Goal: Task Accomplishment & Management: Manage account settings

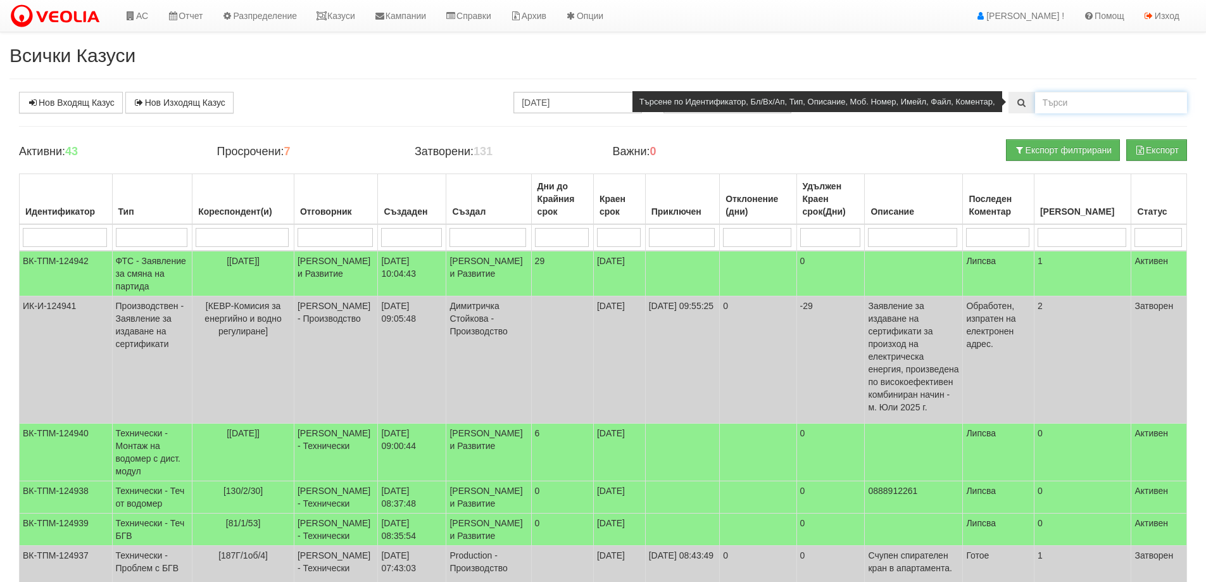
click at [1051, 98] on input "text" at bounding box center [1111, 103] width 152 height 22
type input "80/1/50"
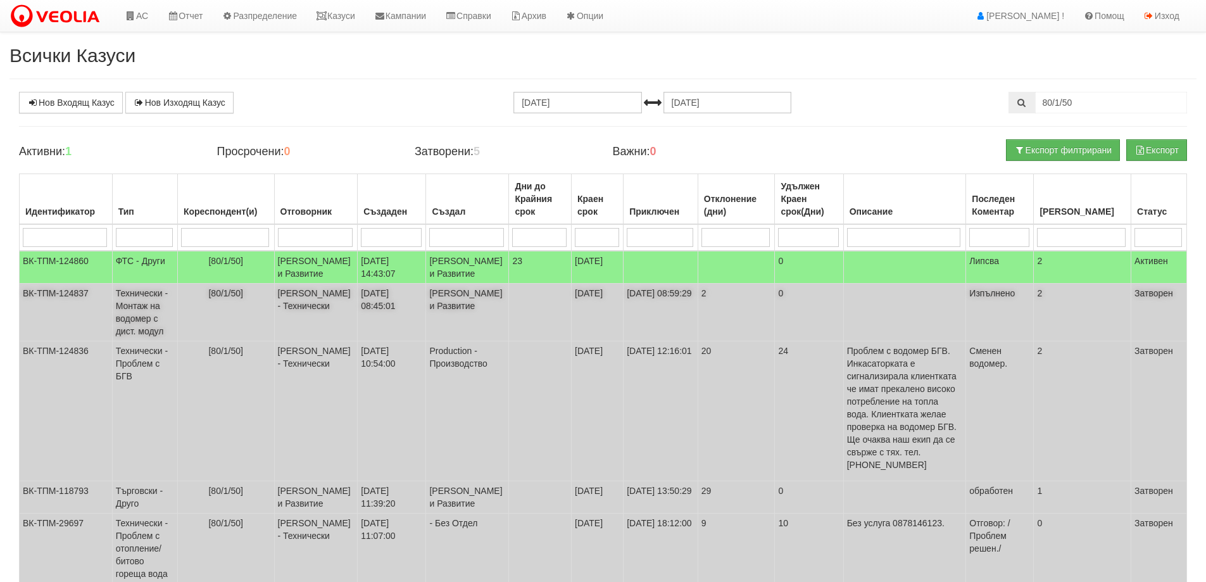
click at [137, 326] on td "Технически - Монтаж на водомер с дист. модул" at bounding box center [144, 313] width 65 height 58
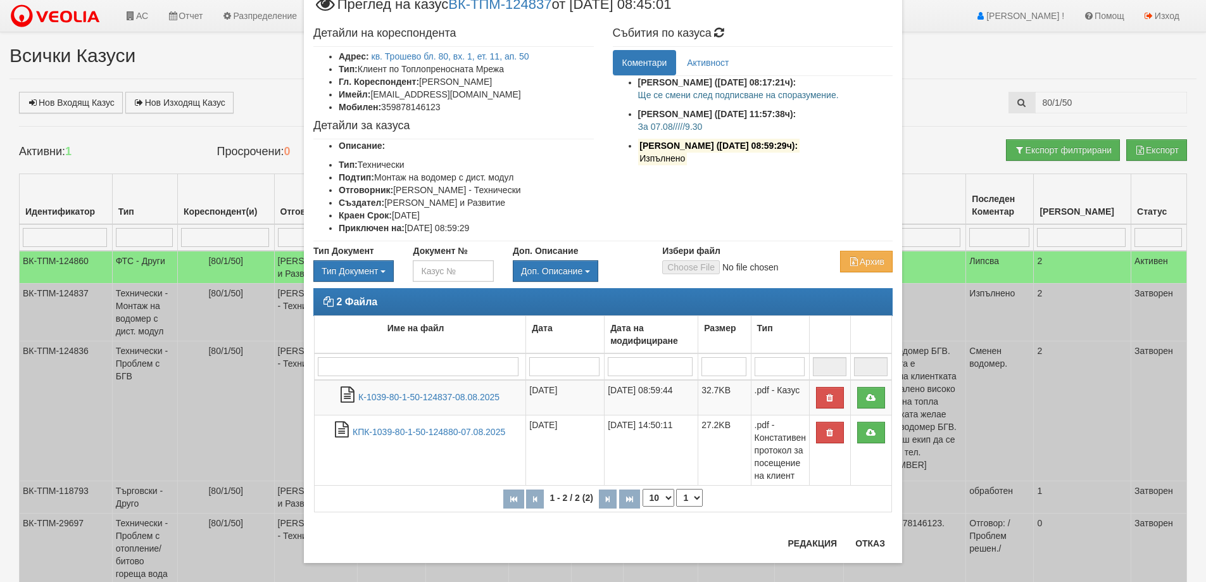
scroll to position [56, 0]
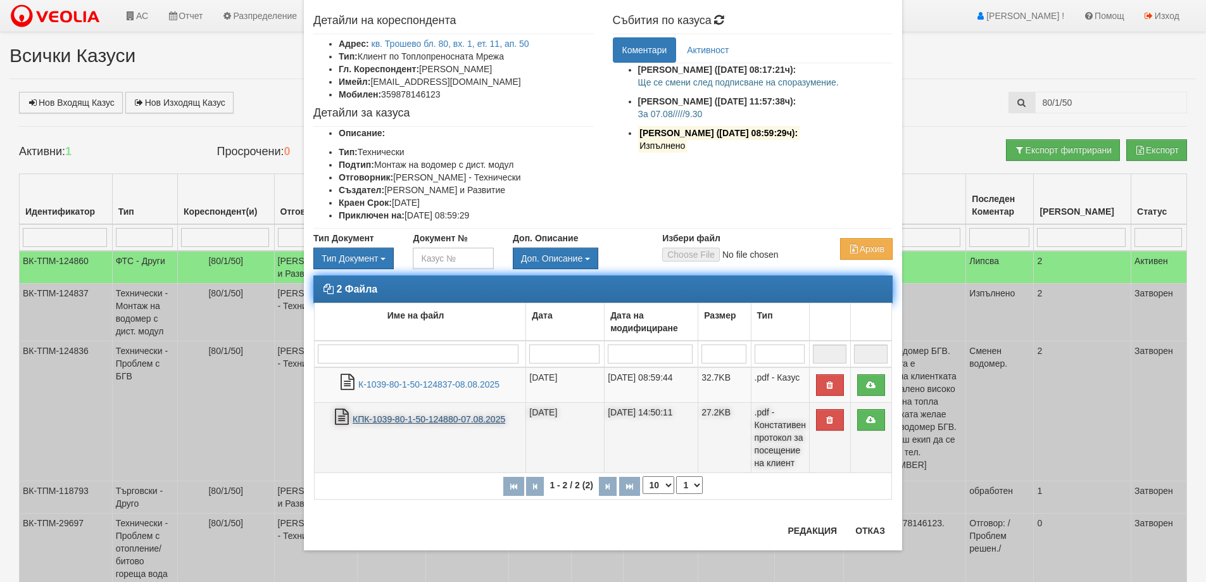
click at [369, 424] on link "КПК-1039-80-1-50-124880-07.08.2025" at bounding box center [429, 419] width 153 height 10
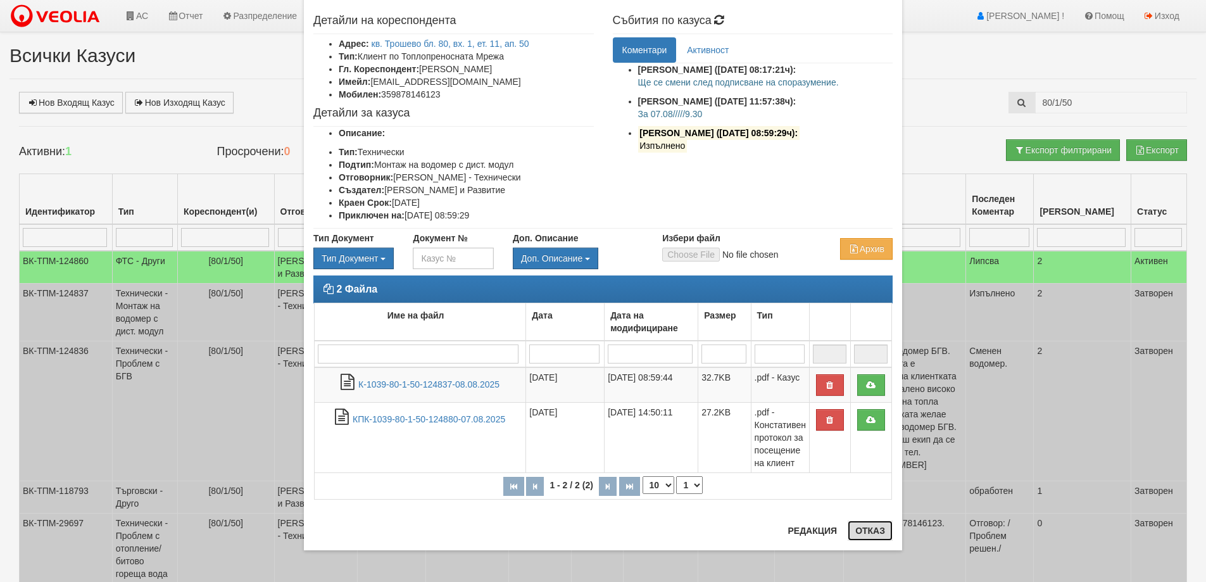
click at [863, 532] on button "Отказ" at bounding box center [870, 531] width 45 height 20
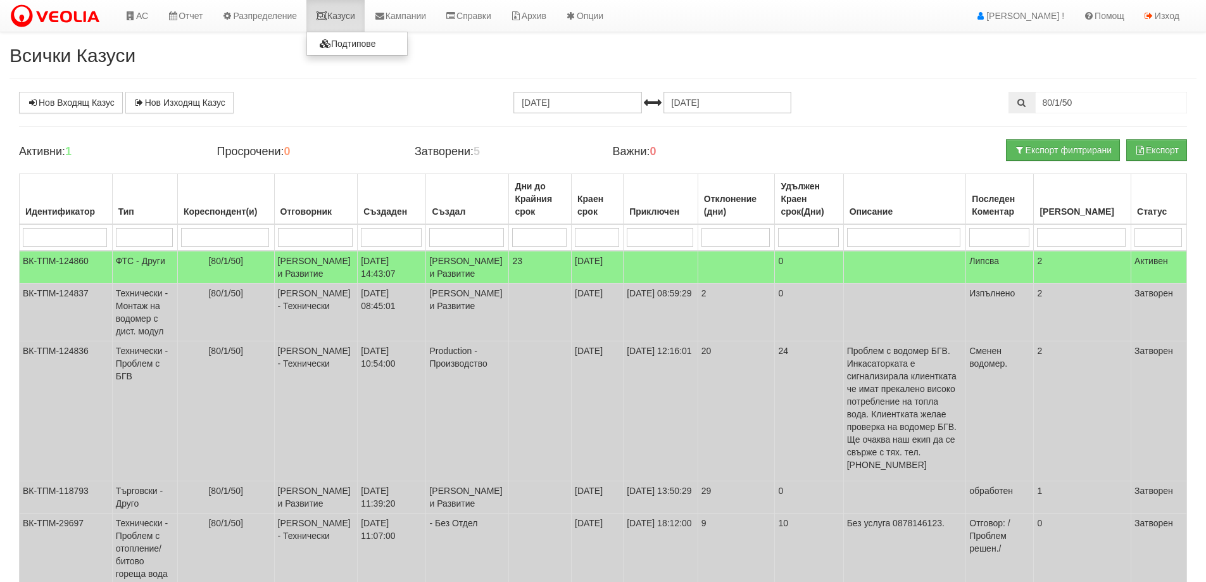
click at [353, 15] on link "Казуси" at bounding box center [336, 16] width 58 height 32
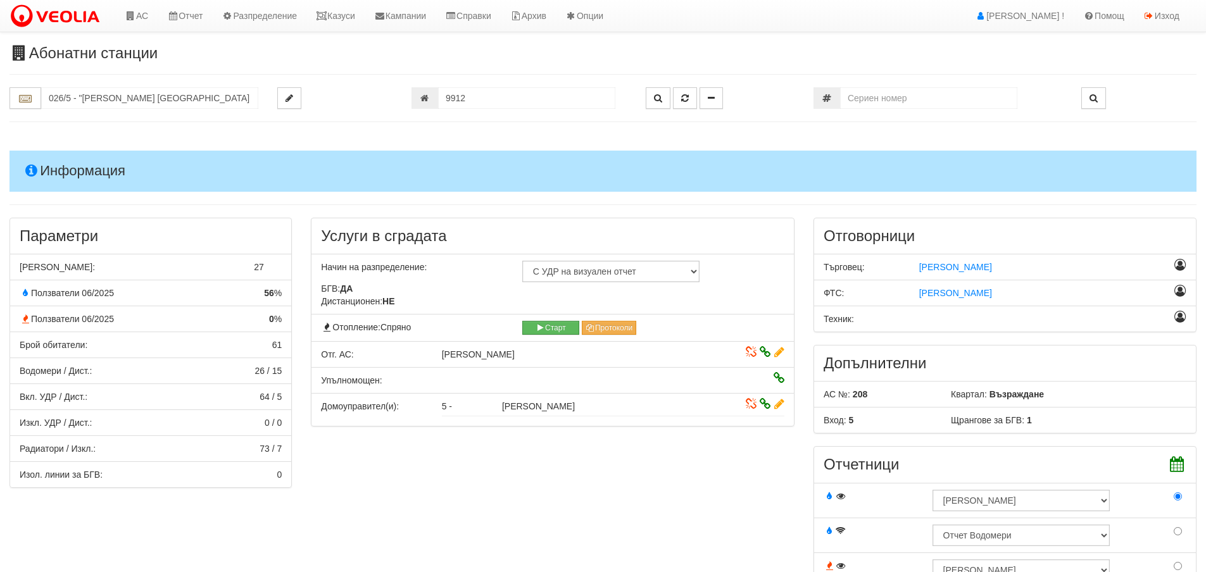
scroll to position [1013, 0]
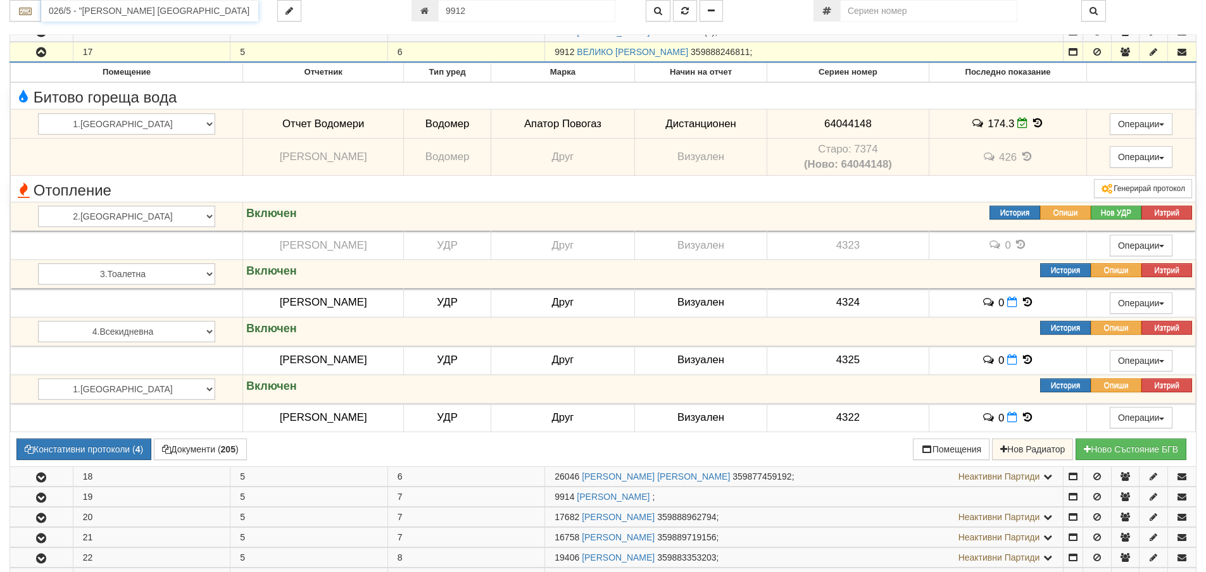
click at [78, 9] on input "026/5 - "[PERSON_NAME] [GEOGRAPHIC_DATA] " ЕАД" at bounding box center [149, 11] width 217 height 22
click at [98, 31] on div "080/1 - Трошево - "ВЕОЛИЯ"" at bounding box center [149, 30] width 213 height 15
type input "080/1 - Трошево - "ВЕОЛИЯ""
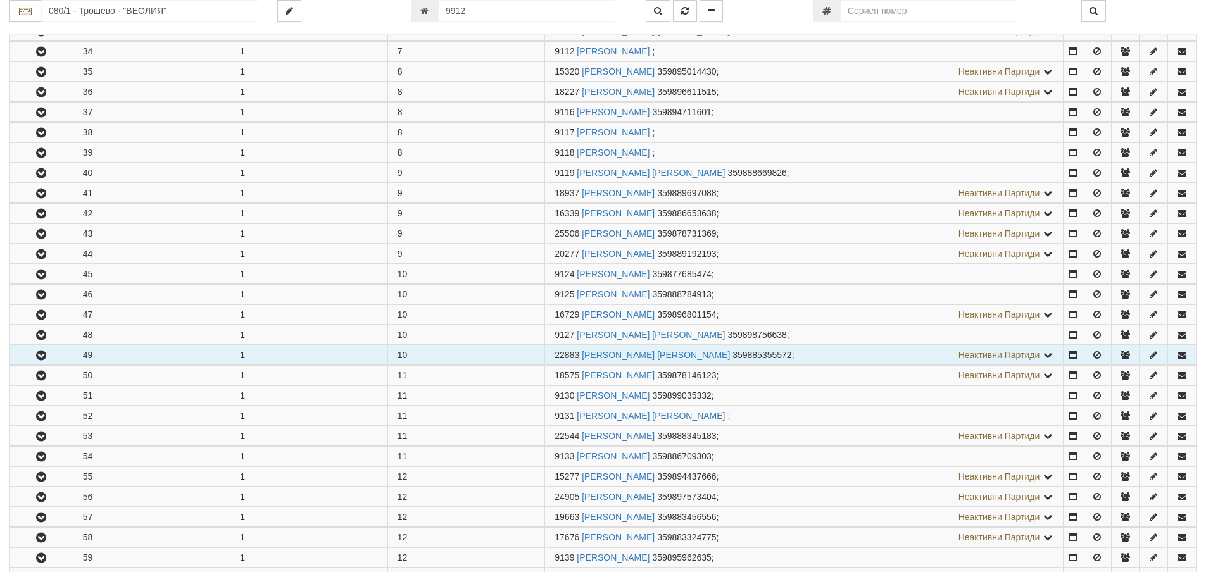
scroll to position [950, 0]
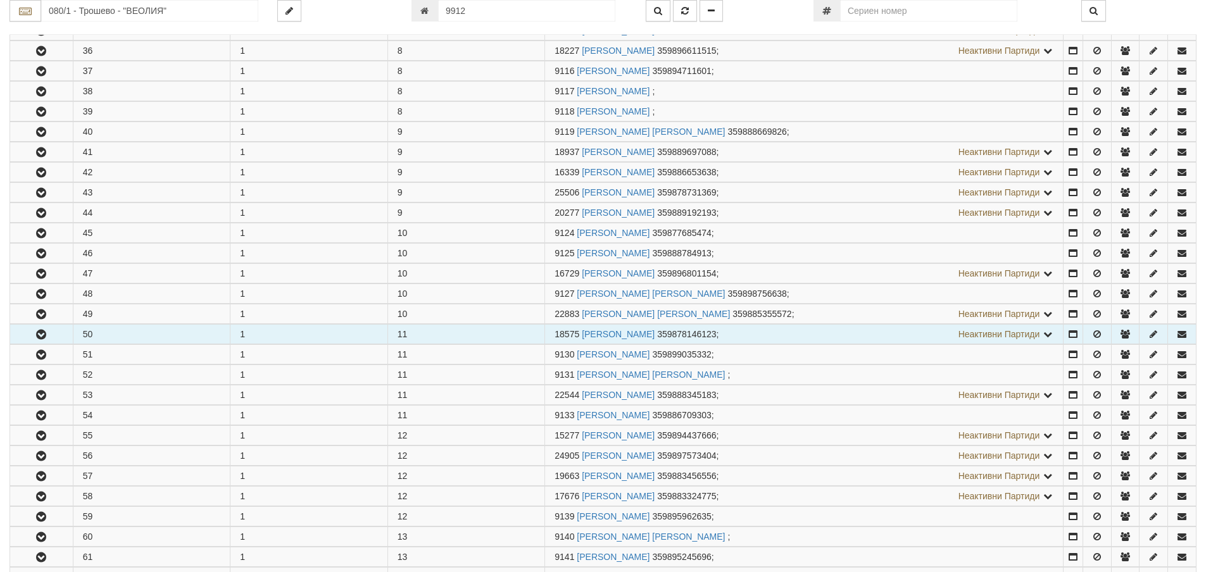
click at [48, 336] on icon "button" at bounding box center [41, 335] width 15 height 9
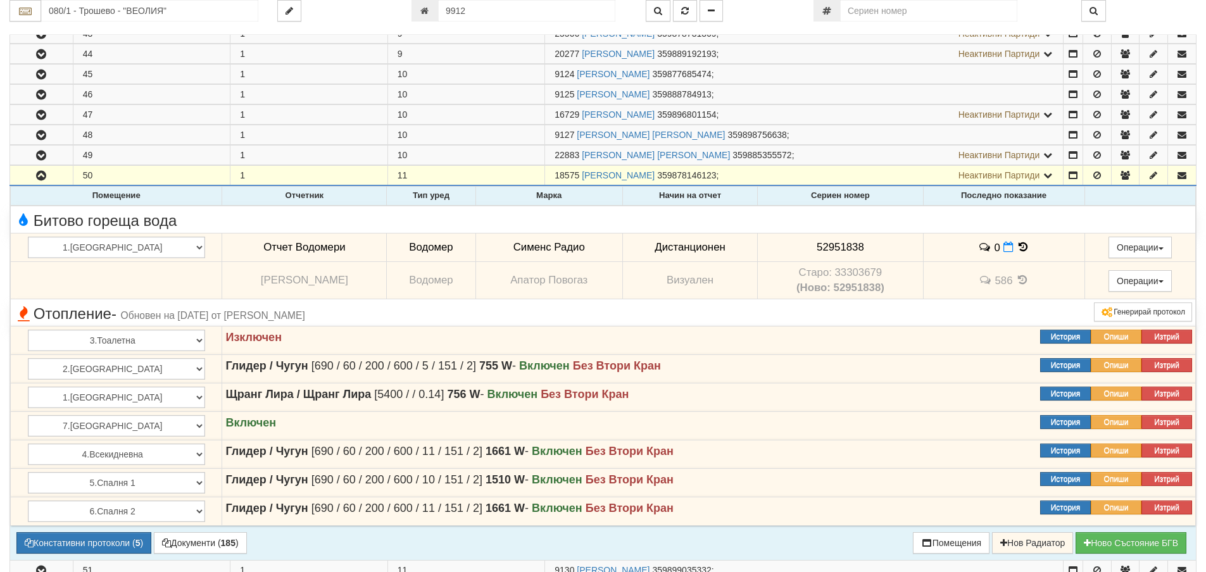
scroll to position [1140, 0]
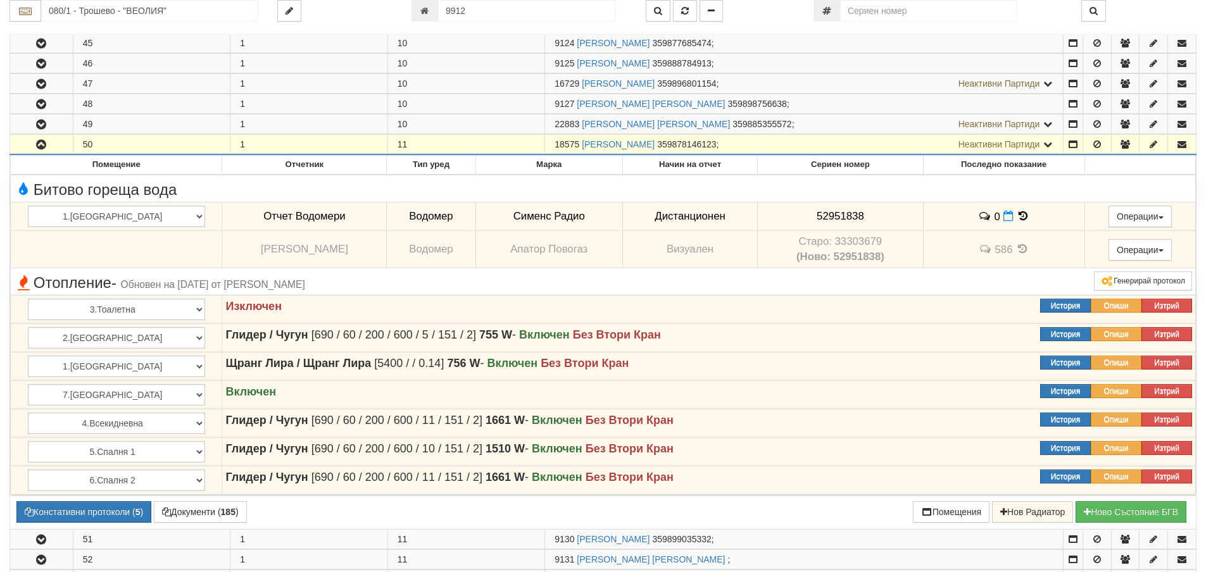
click at [1008, 144] on span "Неактивни Партиди" at bounding box center [1000, 144] width 82 height 10
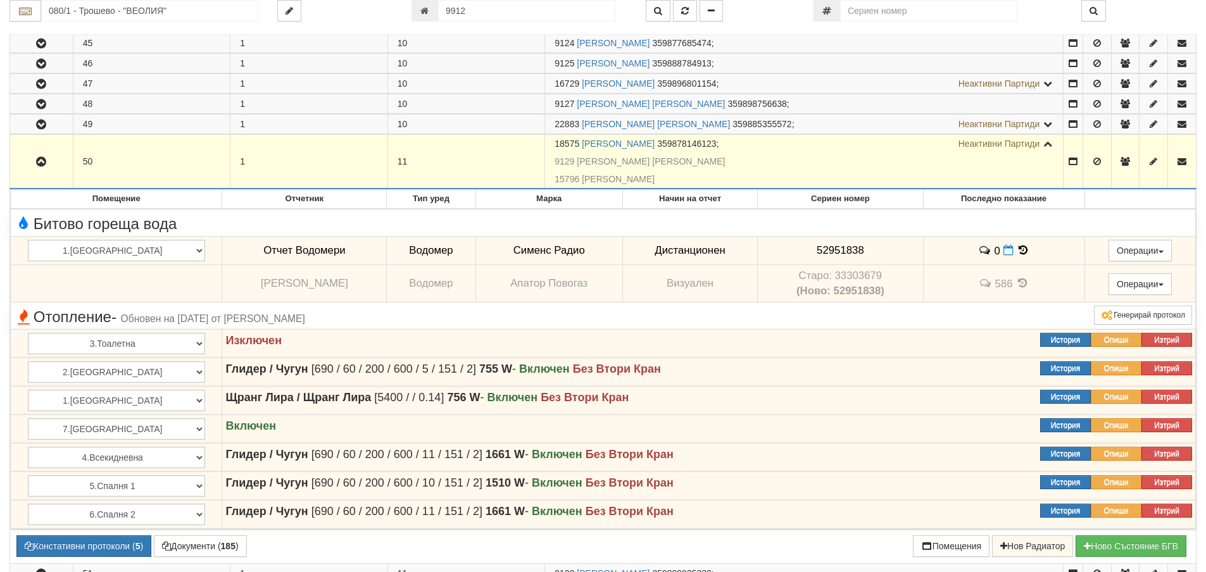
click at [1008, 144] on span "Неактивни Партиди" at bounding box center [1000, 144] width 82 height 10
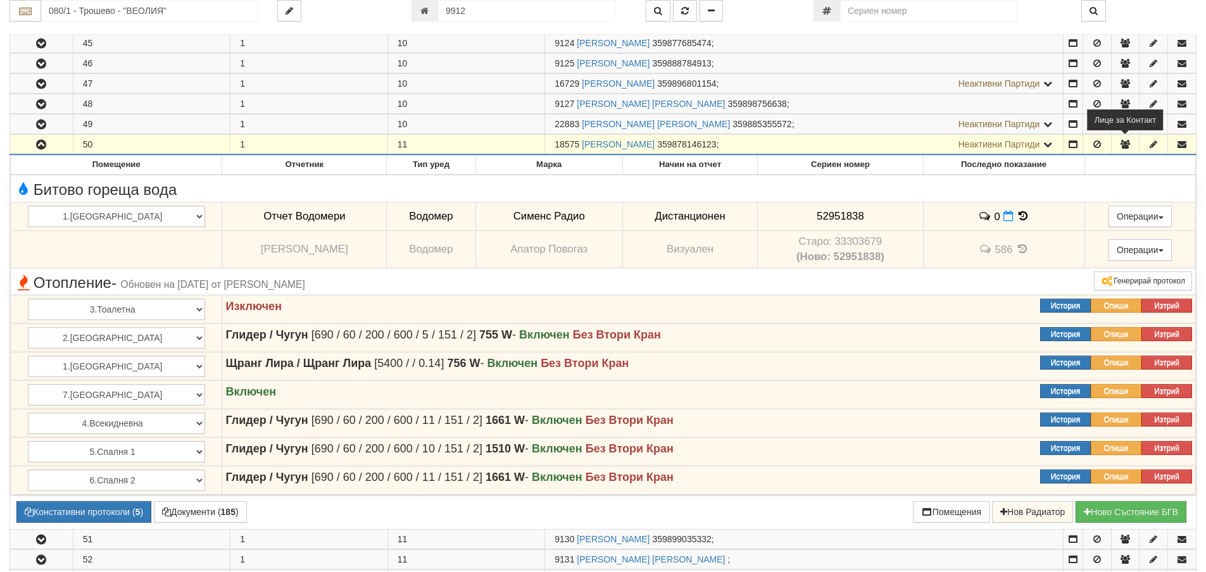
click at [1130, 146] on icon "button" at bounding box center [1125, 144] width 11 height 9
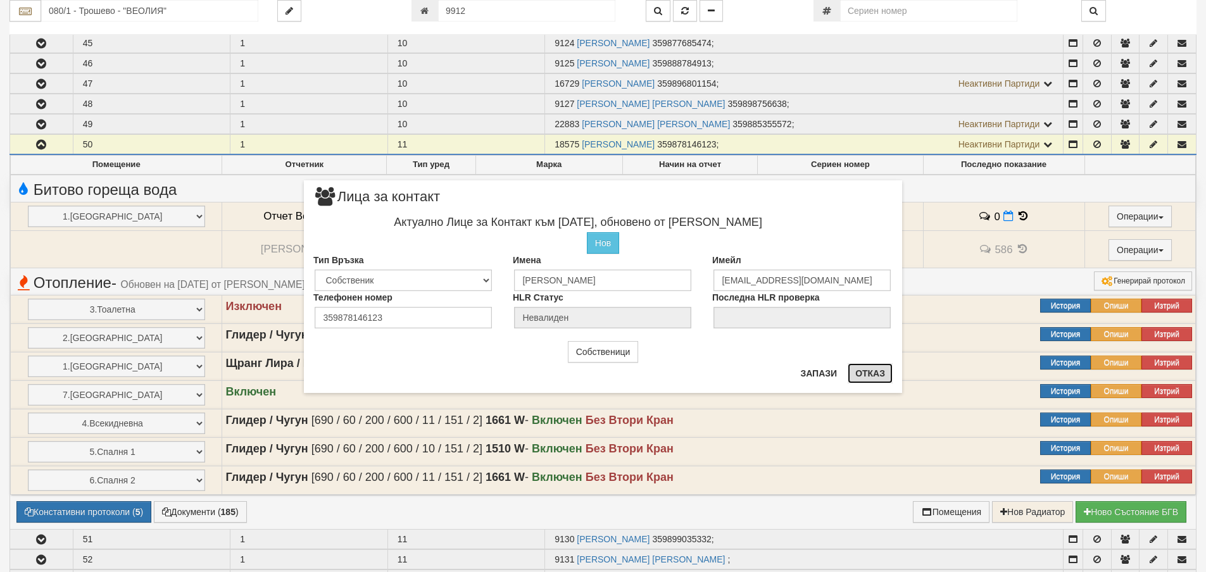
click at [878, 375] on button "Отказ" at bounding box center [870, 374] width 45 height 20
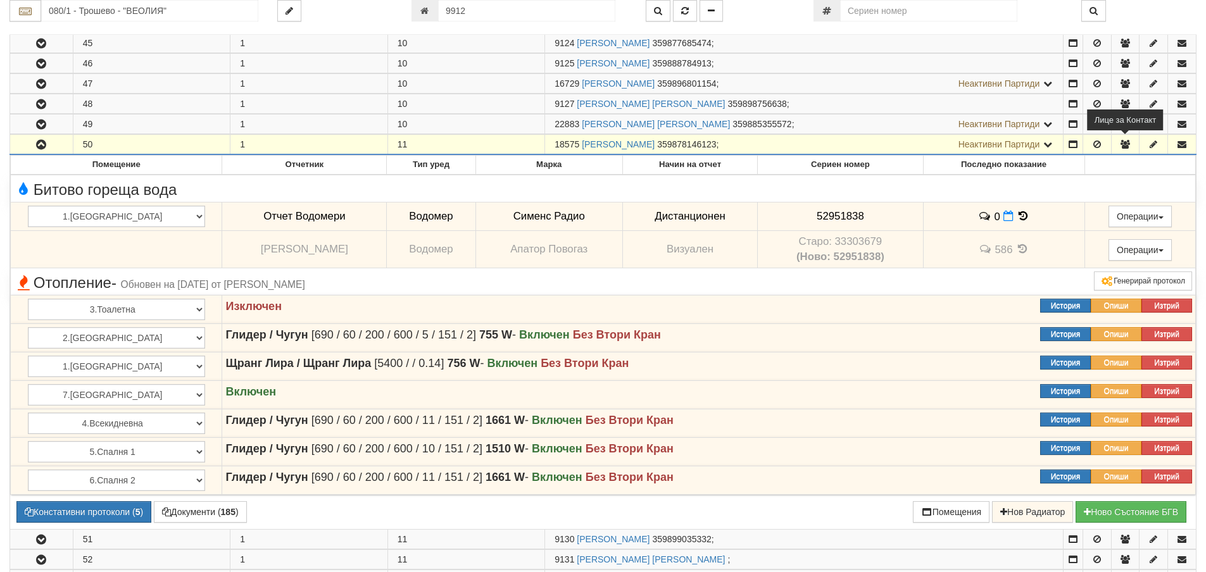
click at [1122, 143] on icon "button" at bounding box center [1125, 144] width 11 height 9
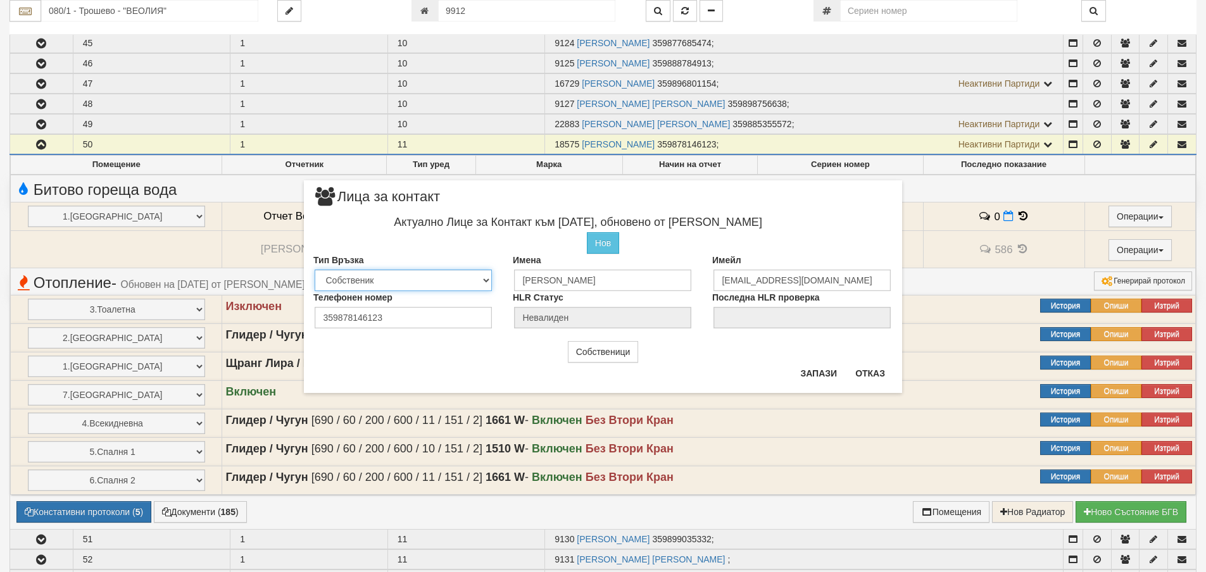
drag, startPoint x: 486, startPoint y: 281, endPoint x: 463, endPoint y: 289, distance: 24.6
click at [486, 281] on select "Собственик [PERSON_NAME] Съсед Приятел" at bounding box center [403, 281] width 177 height 22
select select "2"
click at [315, 270] on select "Собственик [PERSON_NAME] Съсед Приятел" at bounding box center [403, 281] width 177 height 22
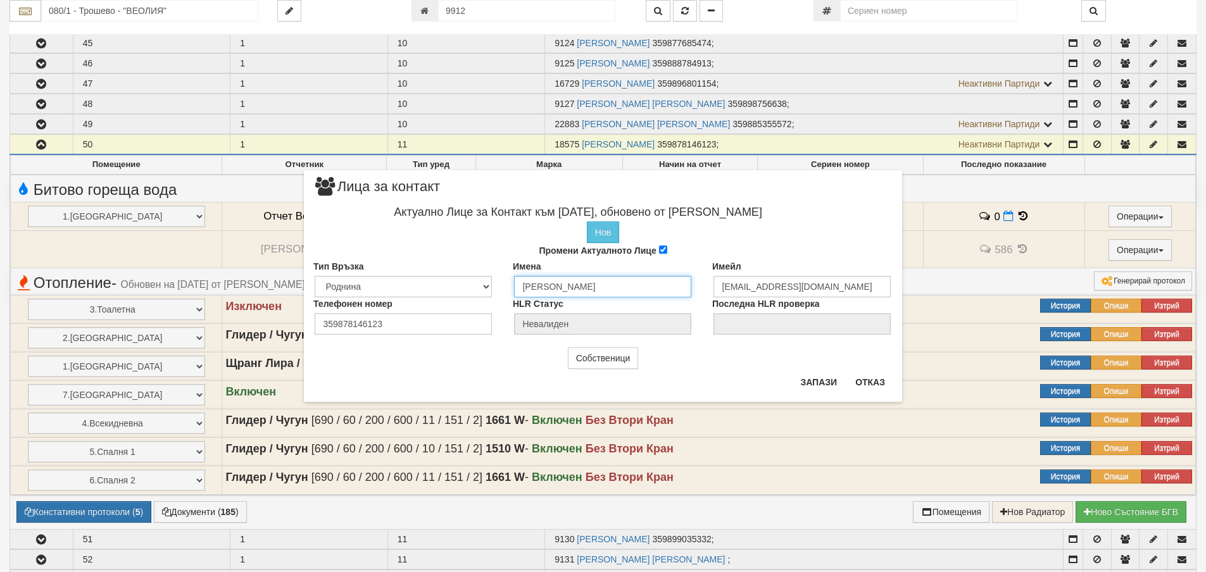
scroll to position [0, 15]
drag, startPoint x: 524, startPoint y: 284, endPoint x: 693, endPoint y: 295, distance: 169.4
click at [693, 295] on div "Имена [PERSON_NAME]" at bounding box center [602, 278] width 199 height 37
type input "[PERSON_NAME]"
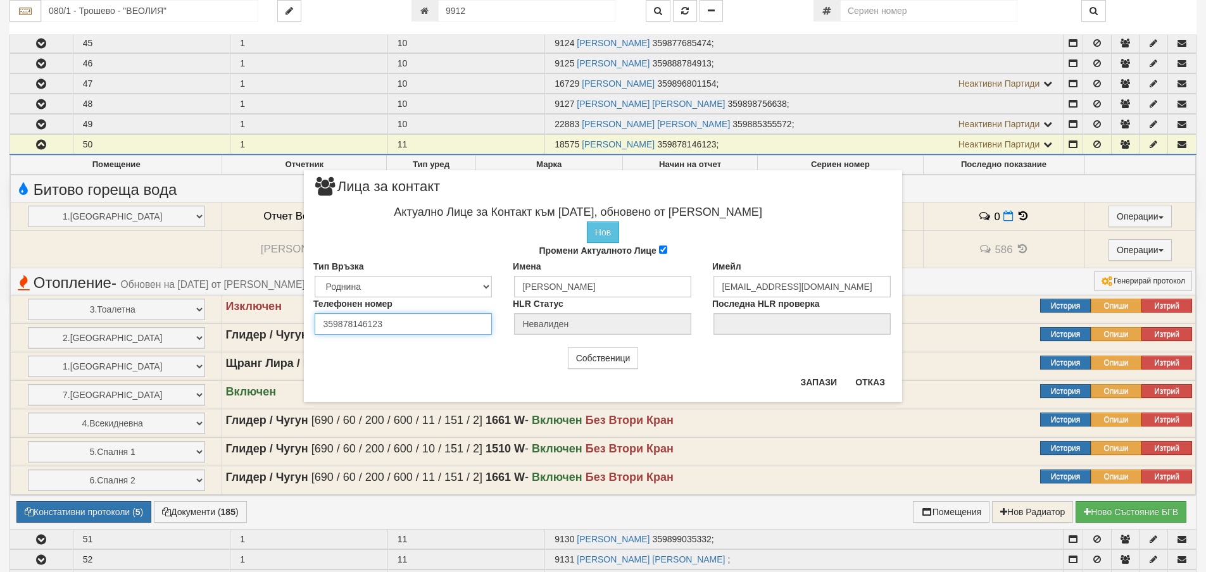
drag, startPoint x: 384, startPoint y: 324, endPoint x: 289, endPoint y: 324, distance: 95.0
click at [289, 324] on div "× Лица за контакт Актуално Лице за Контакт към [DATE], обновено от [PERSON_NAME…" at bounding box center [603, 201] width 741 height 402
click at [341, 326] on input "0897244852" at bounding box center [403, 324] width 177 height 22
type input "0897244852"
click at [817, 380] on button "Запази" at bounding box center [819, 382] width 52 height 20
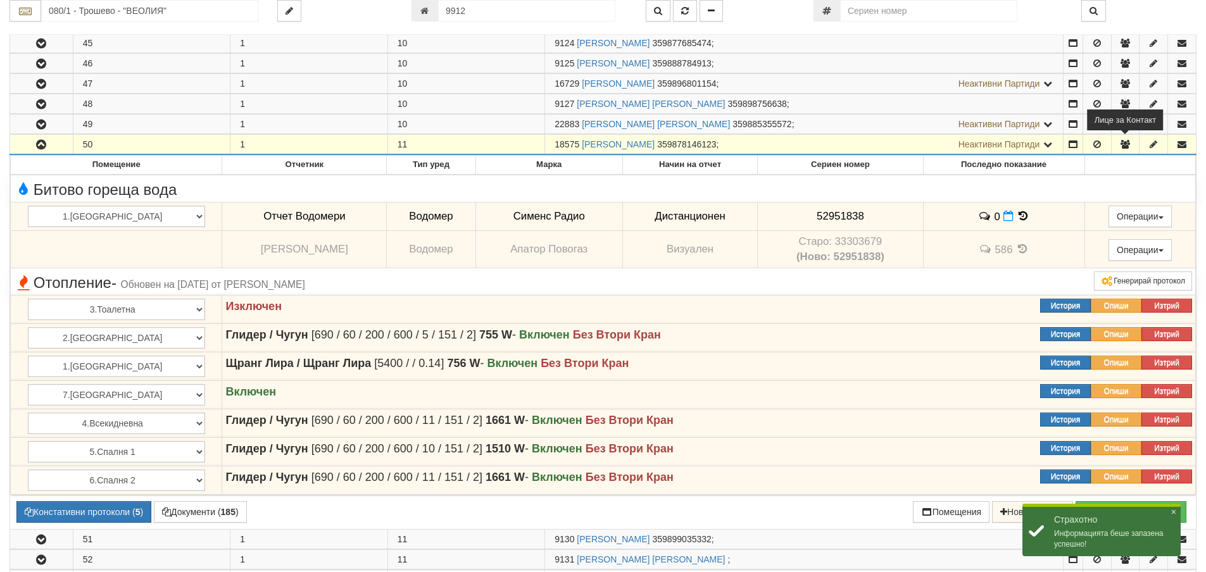
click at [1127, 144] on icon "button" at bounding box center [1125, 144] width 11 height 9
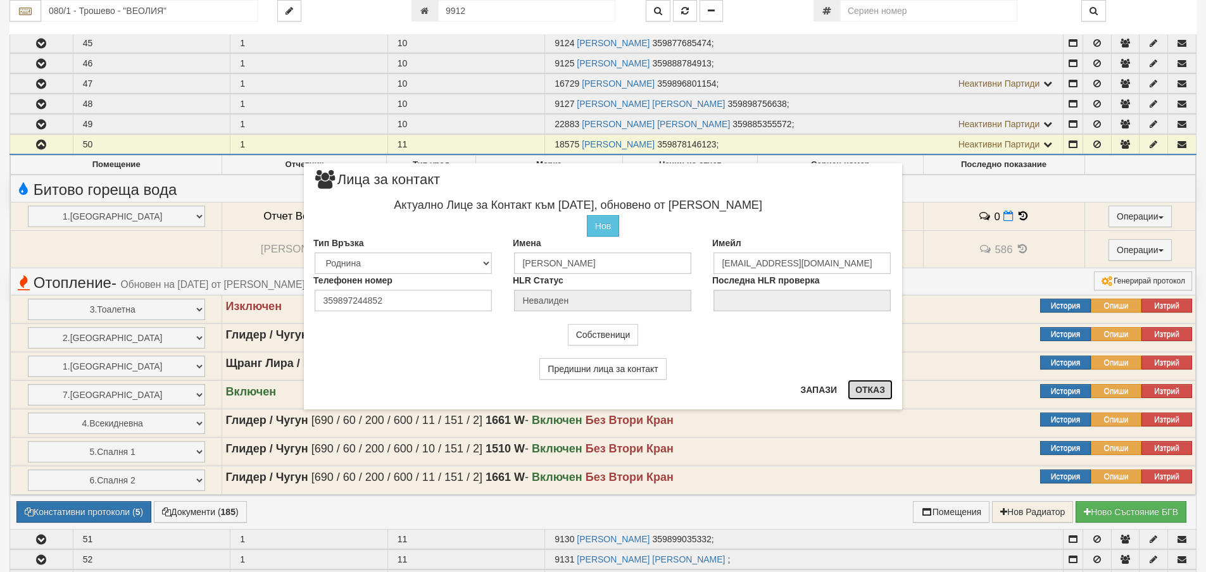
click at [877, 391] on button "Отказ" at bounding box center [870, 390] width 45 height 20
